Goal: Task Accomplishment & Management: Complete application form

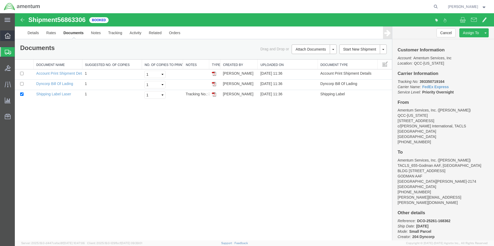
click at [7, 38] on icon at bounding box center [8, 36] width 6 height 6
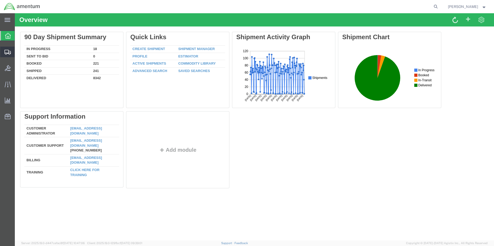
click at [0, 0] on span "Shipment Manager" at bounding box center [0, 0] width 0 height 0
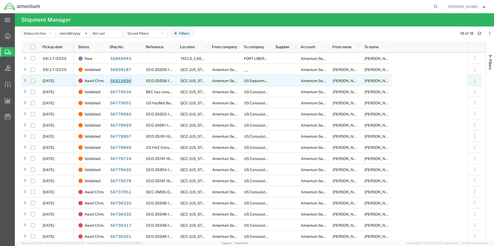
click at [111, 80] on link "56819996" at bounding box center [121, 81] width 22 height 8
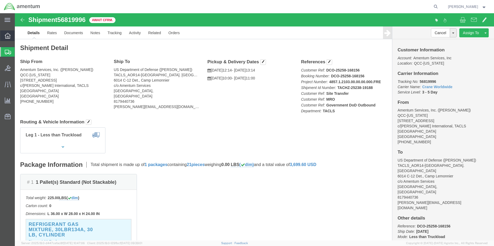
click at [2, 37] on div at bounding box center [7, 35] width 15 height 11
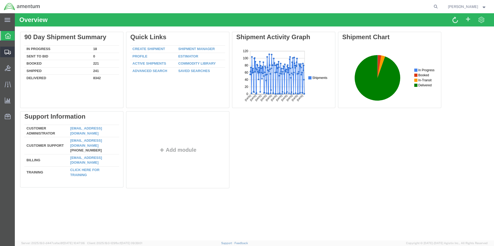
click at [6, 52] on icon at bounding box center [8, 52] width 6 height 5
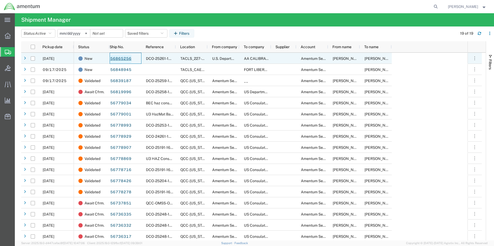
click at [124, 58] on link "56865256" at bounding box center [121, 59] width 22 height 8
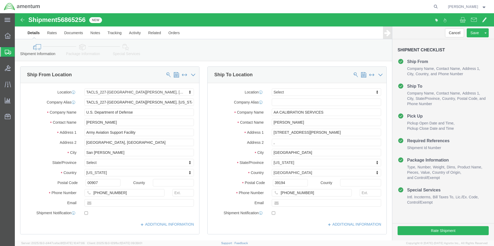
select select "42681"
select select
click icon
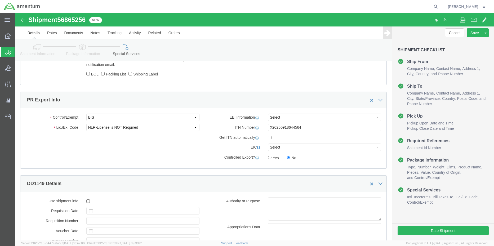
scroll to position [397, 0]
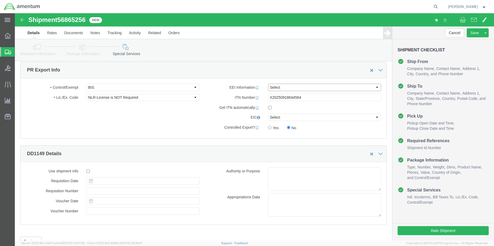
click select "Select AES-Direct EEI Carrier File EEI EEI Exempt"
select select "AESD"
click select "Select AES-Direct EEI Carrier File EEI EEI Exempt"
click button "Rate Shipment"
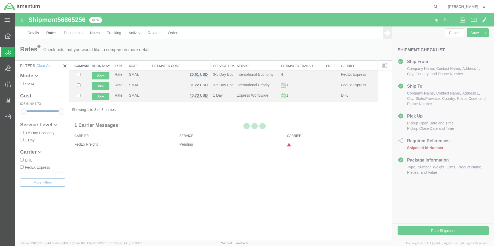
scroll to position [0, 0]
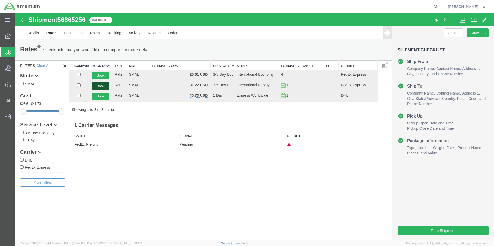
click at [97, 86] on button "Book" at bounding box center [100, 86] width 17 height 8
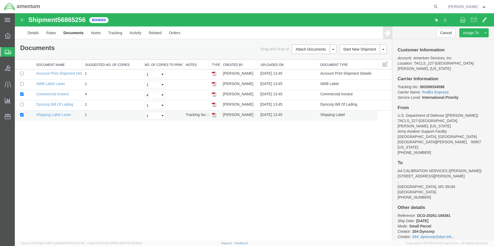
click at [214, 114] on img at bounding box center [214, 115] width 4 height 4
click at [214, 84] on img at bounding box center [214, 84] width 4 height 4
